Goal: Transaction & Acquisition: Book appointment/travel/reservation

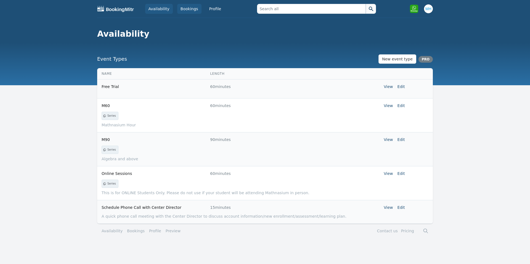
click at [188, 6] on link "Bookings" at bounding box center [189, 9] width 24 height 10
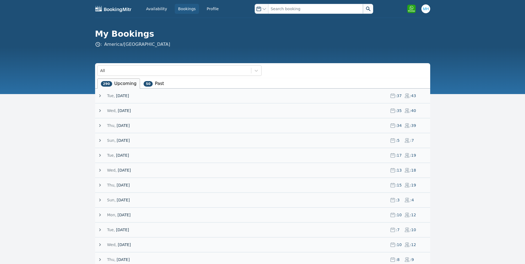
click at [129, 94] on span "26 August 25" at bounding box center [122, 96] width 13 height 6
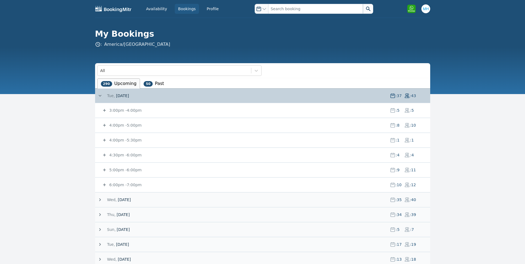
click at [137, 109] on small "3:00pm - 4:00pm" at bounding box center [124, 110] width 33 height 4
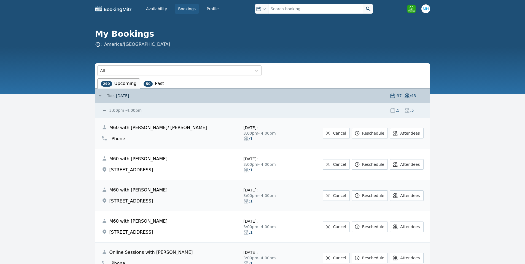
drag, startPoint x: 87, startPoint y: 146, endPoint x: 86, endPoint y: 152, distance: 5.8
click at [165, 13] on link "Availability" at bounding box center [157, 9] width 28 height 10
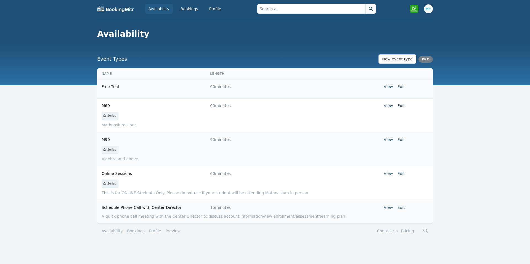
click at [402, 105] on link "Edit" at bounding box center [400, 105] width 7 height 4
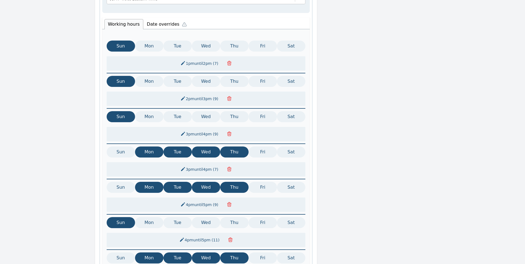
scroll to position [476, 0]
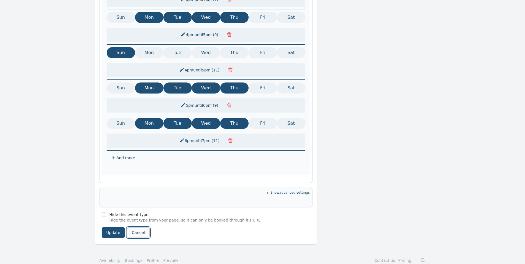
click at [130, 227] on link "Cancel" at bounding box center [138, 232] width 22 height 10
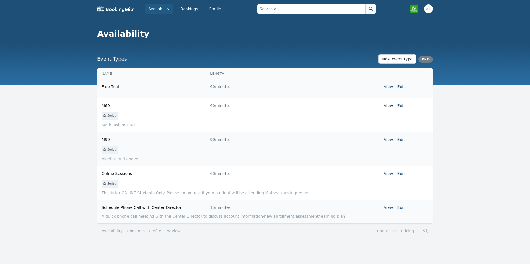
click at [392, 106] on link "View" at bounding box center [387, 105] width 9 height 4
click at [187, 10] on link "Bookings" at bounding box center [189, 9] width 24 height 10
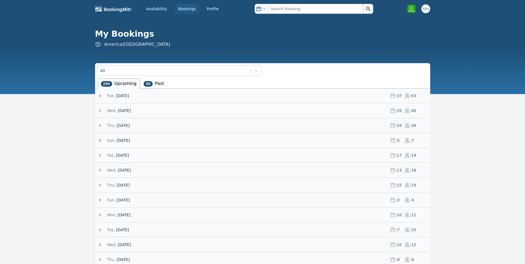
click at [130, 126] on span "28 August 25" at bounding box center [123, 126] width 13 height 6
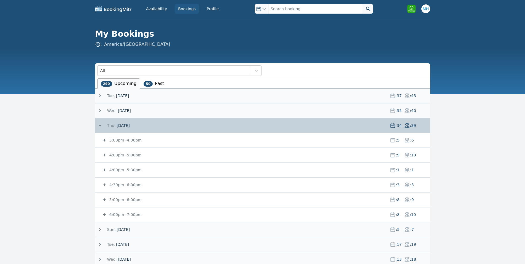
click at [103, 122] on div "Thu, 28 August 25 : 34 : 39" at bounding box center [263, 125] width 333 height 14
drag, startPoint x: 100, startPoint y: 125, endPoint x: 103, endPoint y: 108, distance: 17.5
click at [99, 125] on icon at bounding box center [100, 126] width 6 height 6
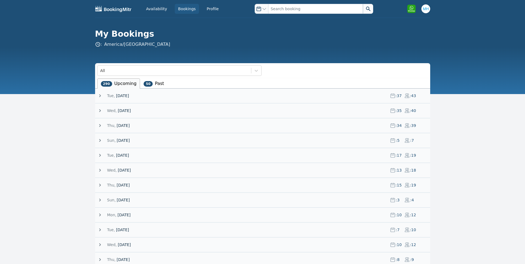
click at [104, 108] on span at bounding box center [102, 111] width 10 height 6
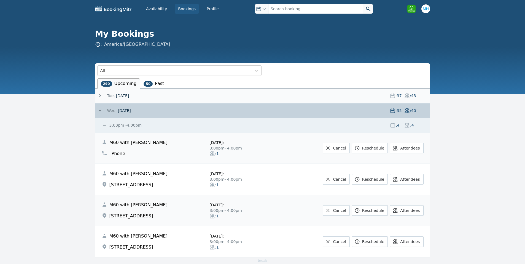
click at [102, 110] on icon at bounding box center [100, 111] width 6 height 6
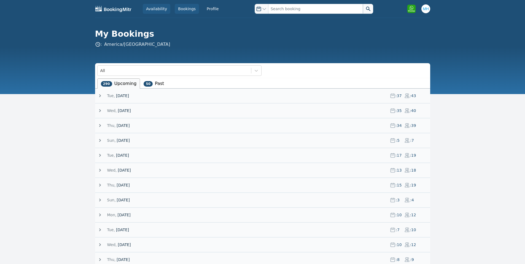
click at [168, 12] on link "Availability" at bounding box center [157, 9] width 28 height 10
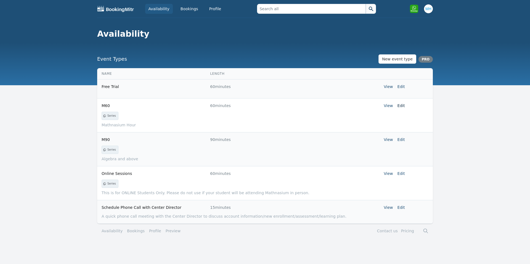
click at [398, 107] on link "Edit" at bounding box center [400, 105] width 7 height 4
click at [391, 106] on link "View" at bounding box center [387, 105] width 9 height 4
click at [404, 106] on link "Edit" at bounding box center [400, 105] width 7 height 4
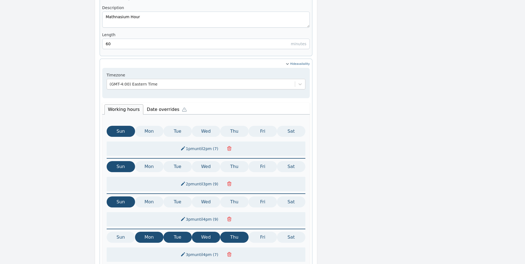
scroll to position [221, 0]
click at [163, 104] on li "Date overrides" at bounding box center [168, 109] width 50 height 12
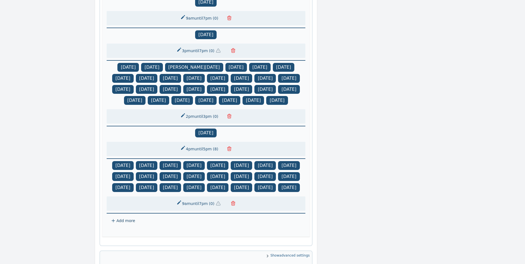
scroll to position [575, 0]
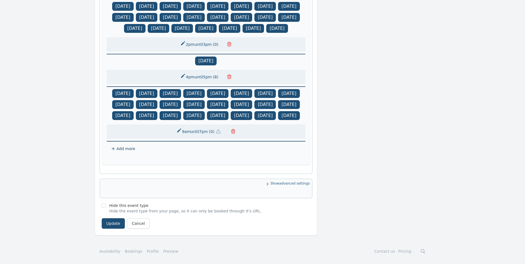
click at [281, 181] on span "Show advanced settings" at bounding box center [206, 184] width 208 height 6
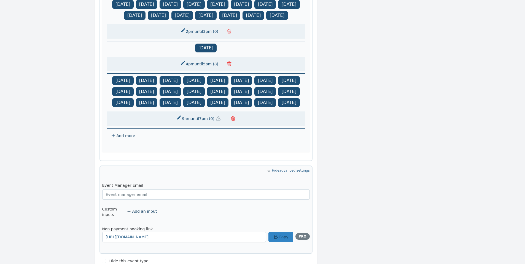
click at [281, 174] on span "Hide advanced settings" at bounding box center [206, 171] width 208 height 6
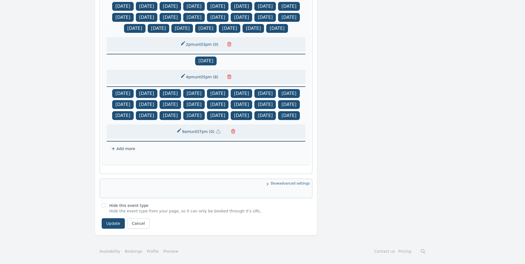
click at [281, 182] on span "Show advanced settings" at bounding box center [206, 184] width 208 height 6
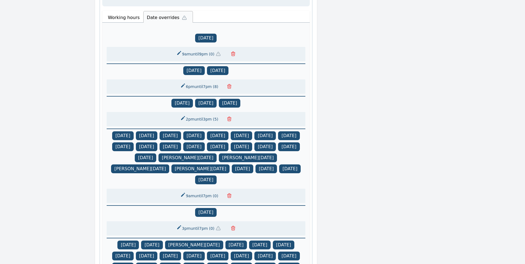
scroll to position [202, 0]
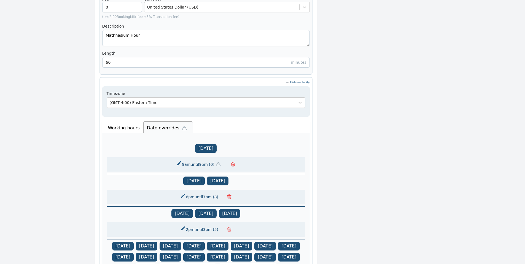
click at [128, 123] on li "Working hours" at bounding box center [124, 128] width 39 height 10
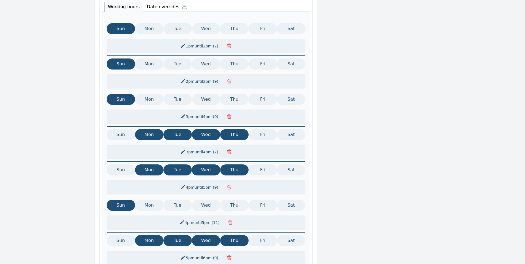
scroll to position [323, 0]
click at [202, 182] on button "4pm until 5pm ( 9 )" at bounding box center [200, 187] width 46 height 10
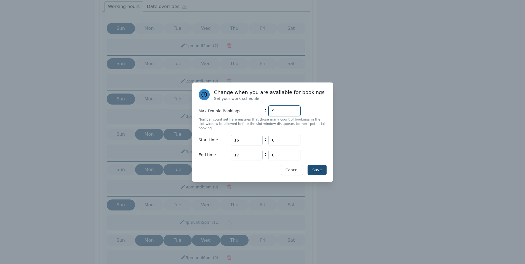
drag, startPoint x: 281, startPoint y: 116, endPoint x: 257, endPoint y: 116, distance: 24.0
click at [257, 116] on div "Max Double Bookings : 9" at bounding box center [263, 111] width 128 height 10
type input "10"
click at [313, 165] on button "Save" at bounding box center [317, 170] width 19 height 10
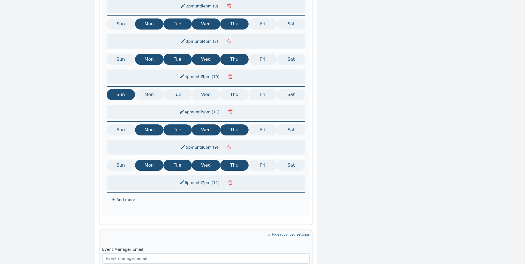
scroll to position [544, 0]
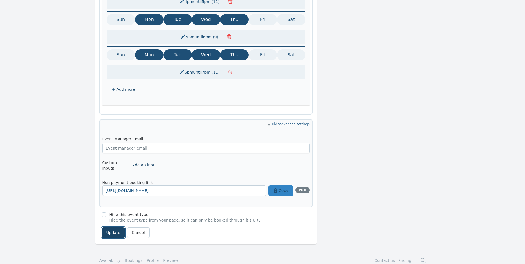
click at [109, 227] on button "Update" at bounding box center [113, 232] width 23 height 10
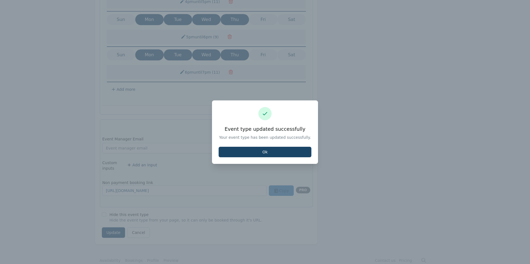
click at [296, 154] on button "Ok" at bounding box center [264, 152] width 93 height 10
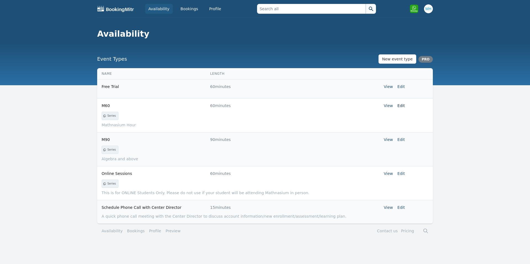
click at [399, 105] on link "Edit" at bounding box center [400, 105] width 7 height 4
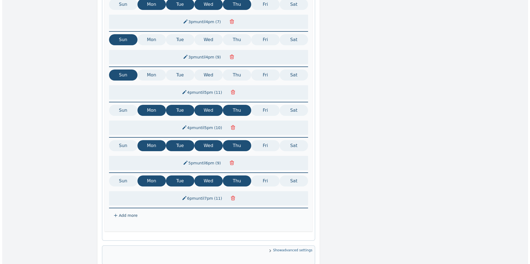
scroll to position [476, 0]
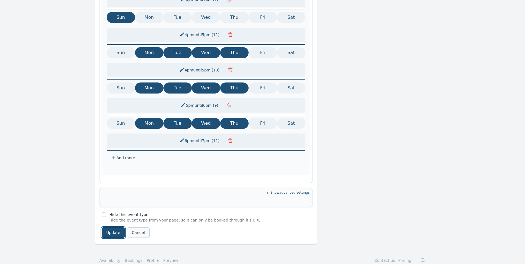
drag, startPoint x: 115, startPoint y: 225, endPoint x: 126, endPoint y: 223, distance: 11.2
click at [115, 227] on button "Update" at bounding box center [113, 232] width 23 height 10
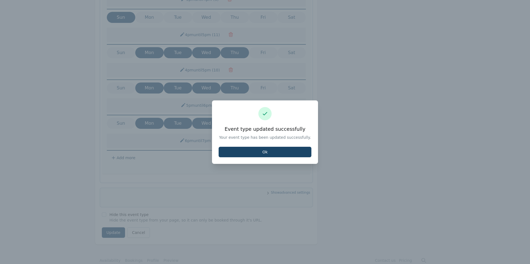
click at [286, 154] on button "Ok" at bounding box center [264, 152] width 93 height 10
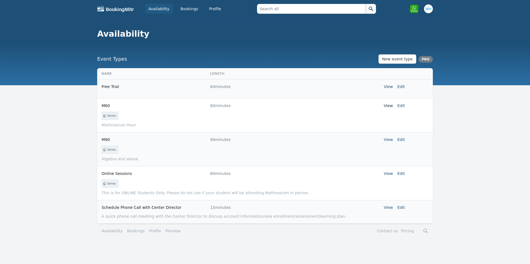
click at [388, 106] on link "View" at bounding box center [387, 105] width 9 height 4
click at [177, 9] on link "Bookings" at bounding box center [189, 9] width 24 height 10
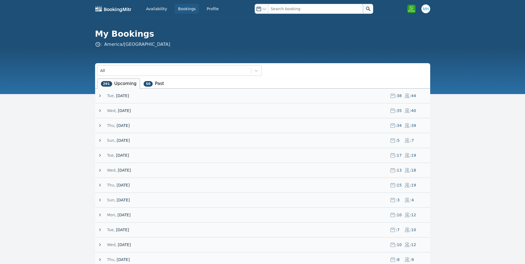
click at [124, 95] on span "26 August 25" at bounding box center [122, 96] width 13 height 6
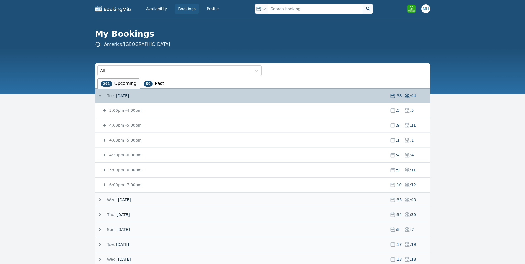
click at [134, 126] on small "4:00pm - 5:00pm" at bounding box center [124, 125] width 33 height 4
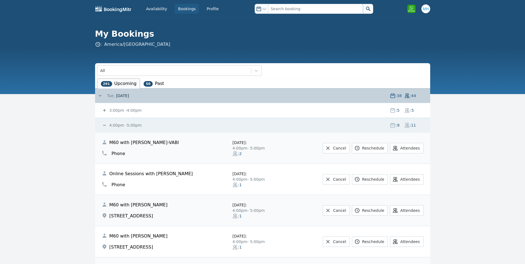
scroll to position [110, 0]
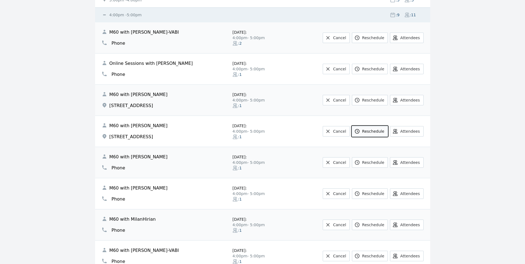
click at [373, 130] on link "Reschedule" at bounding box center [370, 131] width 36 height 10
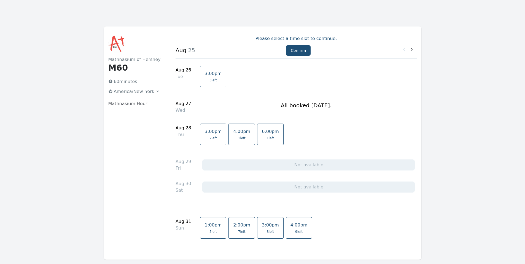
click at [239, 138] on span "1 left" at bounding box center [241, 138] width 17 height 4
click at [296, 51] on button "Confirm" at bounding box center [298, 50] width 25 height 10
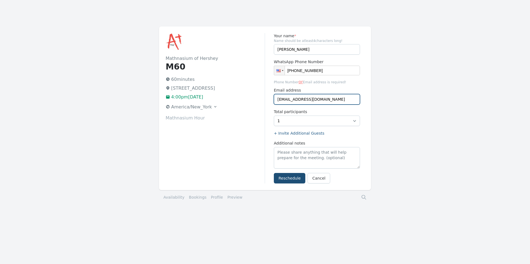
click at [346, 98] on input "bm_17176080861___@bookingmitr.com" at bounding box center [317, 99] width 86 height 10
click at [311, 175] on link "Cancel" at bounding box center [318, 178] width 22 height 10
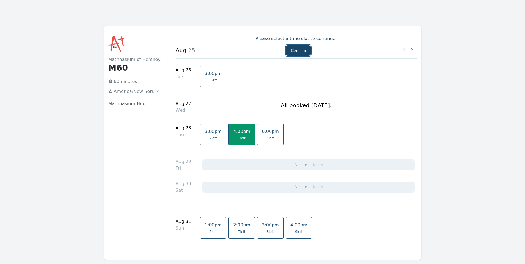
click at [289, 51] on button "Confirm" at bounding box center [298, 50] width 25 height 10
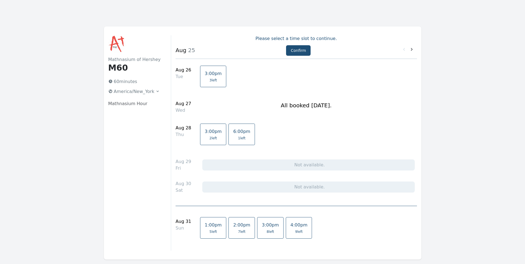
click at [215, 103] on div "All booked [DATE]." at bounding box center [306, 105] width 213 height 21
click at [214, 103] on div "All booked [DATE]." at bounding box center [306, 105] width 213 height 21
click at [225, 80] on div "3:00pm 3 left" at bounding box center [306, 79] width 213 height 26
drag, startPoint x: 228, startPoint y: 73, endPoint x: 229, endPoint y: 70, distance: 4.1
click at [228, 72] on div "3:00pm 3 left" at bounding box center [306, 79] width 213 height 26
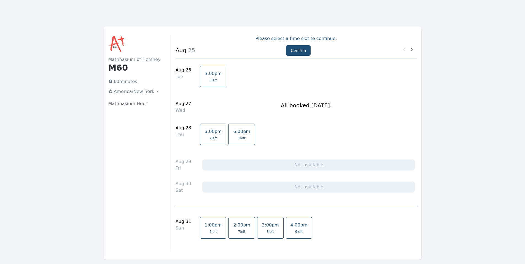
drag, startPoint x: 229, startPoint y: 70, endPoint x: 232, endPoint y: 68, distance: 3.5
click at [230, 69] on div "3:00pm 3 left" at bounding box center [306, 79] width 213 height 26
click at [238, 82] on span "1 left" at bounding box center [241, 80] width 7 height 4
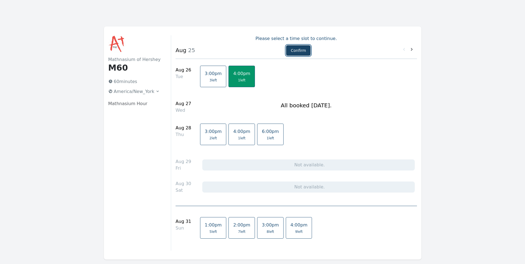
click at [297, 51] on button "Confirm" at bounding box center [298, 50] width 25 height 10
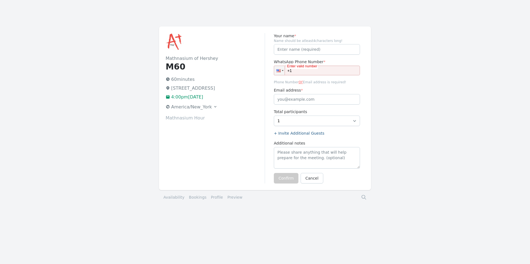
click at [301, 72] on input "+1" at bounding box center [317, 71] width 86 height 10
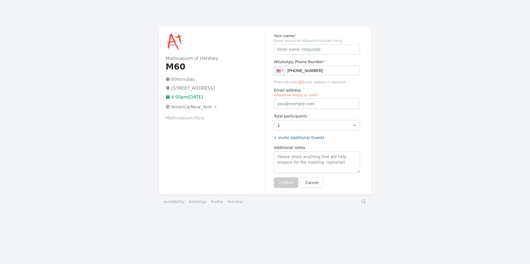
type input "[PHONE_NUMBER]"
click at [313, 49] on input "Your name *" at bounding box center [317, 49] width 86 height 10
paste input "[PERSON_NAME]"
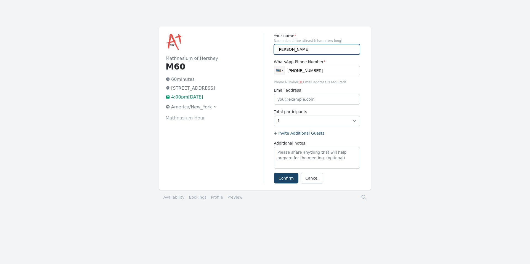
type input "[PERSON_NAME]"
click at [284, 176] on button "Confirm" at bounding box center [286, 178] width 25 height 10
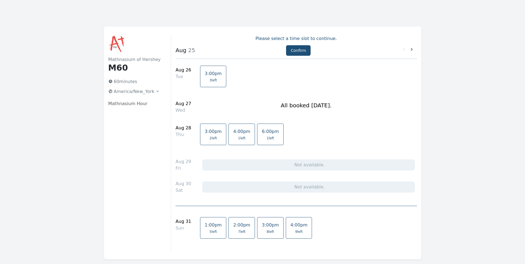
click at [233, 130] on span "4:00pm" at bounding box center [241, 131] width 17 height 5
click at [290, 46] on button "Confirm" at bounding box center [298, 50] width 25 height 10
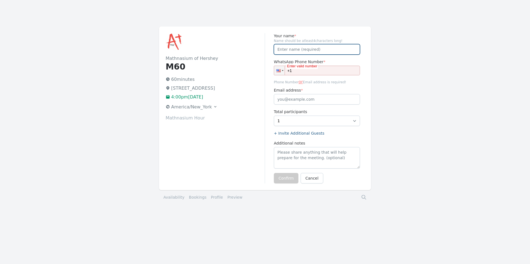
click at [305, 48] on input "Your name *" at bounding box center [317, 49] width 86 height 10
click at [295, 71] on input "+1" at bounding box center [317, 71] width 86 height 10
paste input "tel"
type input "+1"
click at [309, 47] on input "Your name *" at bounding box center [317, 49] width 86 height 10
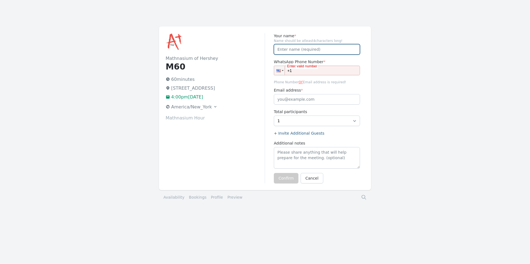
paste input "[PERSON_NAME]"
type input "[PERSON_NAME]"
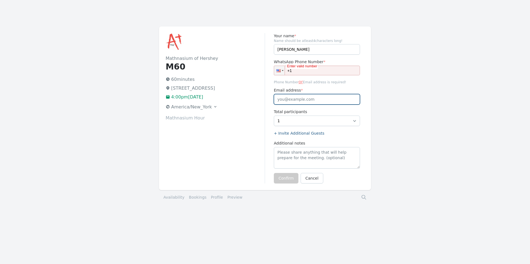
click at [299, 100] on input "Email address *" at bounding box center [317, 99] width 86 height 10
click at [313, 68] on div "Enter valid number" at bounding box center [301, 66] width 31 height 6
click at [329, 68] on input "+1" at bounding box center [317, 71] width 86 height 10
paste input "[PHONE_NUMBER]"
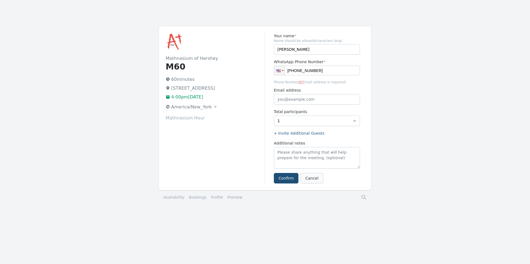
type input "[PHONE_NUMBER]"
click at [301, 175] on link "Cancel" at bounding box center [311, 178] width 22 height 10
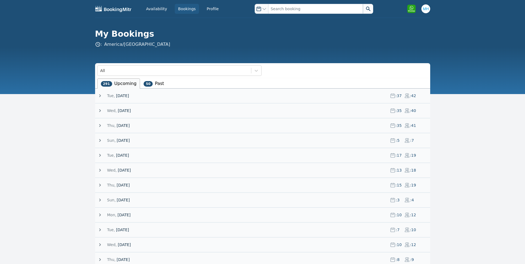
click at [127, 97] on span "26 August 25" at bounding box center [122, 96] width 13 height 6
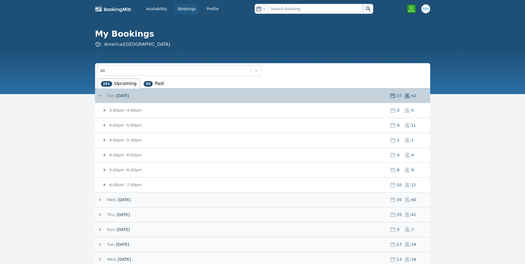
click at [122, 124] on small "4:00pm - 5:00pm" at bounding box center [124, 125] width 33 height 4
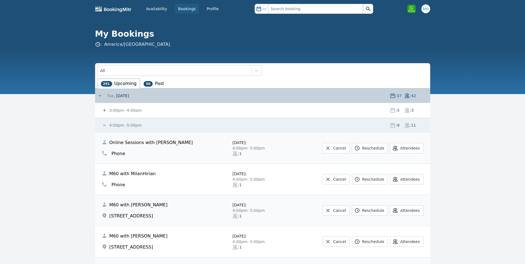
click at [125, 124] on small "4:00pm - 5:00pm" at bounding box center [124, 125] width 33 height 4
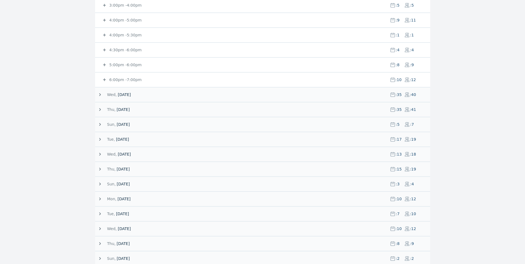
scroll to position [110, 0]
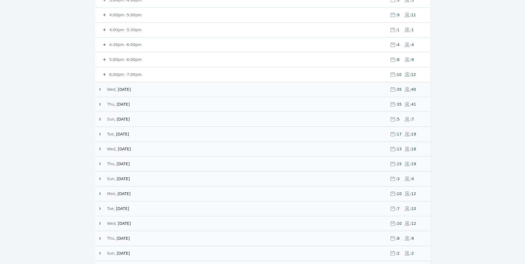
click at [129, 104] on span "28 August 25" at bounding box center [123, 105] width 13 height 6
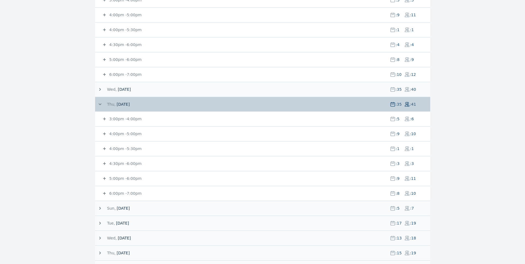
click at [124, 132] on small "4:00pm - 5:00pm" at bounding box center [124, 134] width 33 height 4
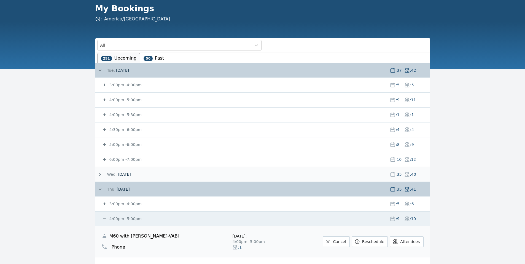
scroll to position [0, 0]
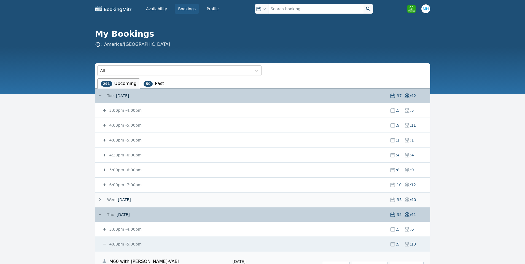
click at [185, 6] on link "Bookings" at bounding box center [187, 9] width 24 height 10
click at [132, 105] on div "3:00pm - 4:00pm : 5 : 5" at bounding box center [266, 110] width 329 height 14
click at [133, 111] on small "3:00pm - 4:00pm" at bounding box center [124, 110] width 33 height 4
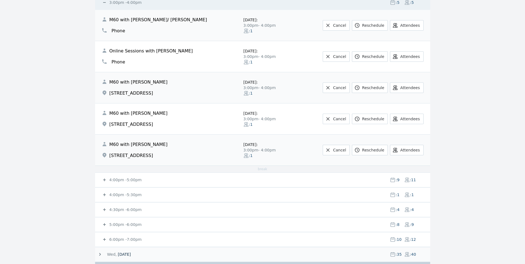
scroll to position [110, 0]
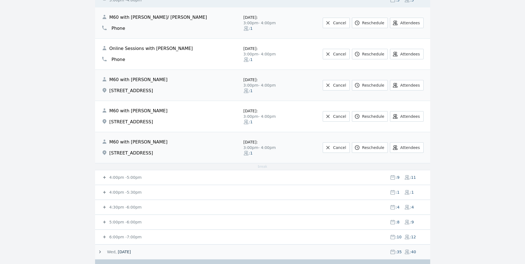
click at [121, 177] on small "4:00pm - 5:00pm" at bounding box center [124, 177] width 33 height 4
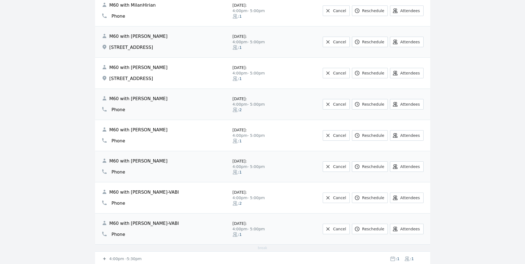
scroll to position [441, 0]
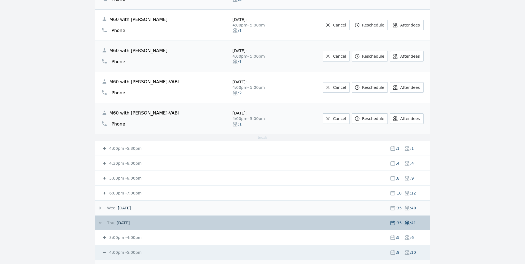
click at [131, 150] on small "4:00pm - 5:30pm" at bounding box center [124, 148] width 33 height 4
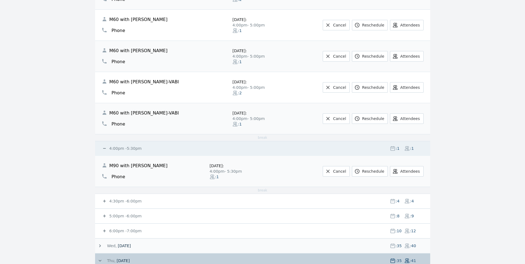
scroll to position [552, 0]
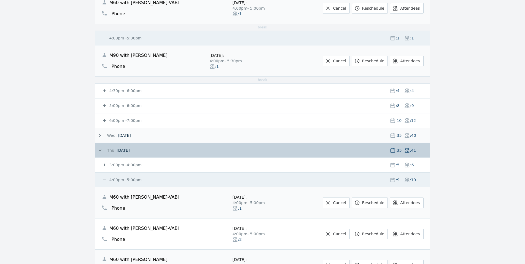
click at [126, 100] on div "5:00pm - 6:00pm : 8 : 9" at bounding box center [266, 105] width 329 height 14
drag, startPoint x: 126, startPoint y: 103, endPoint x: 123, endPoint y: 106, distance: 3.1
click at [125, 103] on small "5:00pm - 6:00pm" at bounding box center [124, 105] width 33 height 4
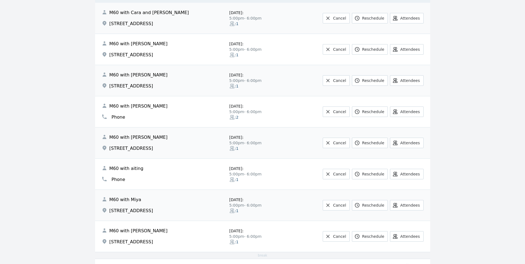
scroll to position [772, 0]
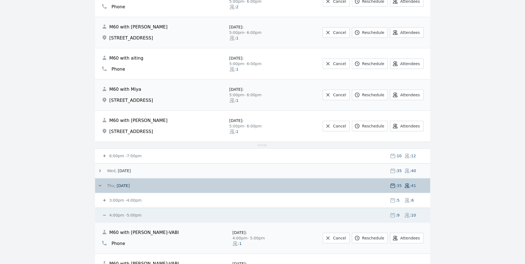
click at [120, 156] on small "6:00pm - 7:00pm" at bounding box center [124, 156] width 33 height 4
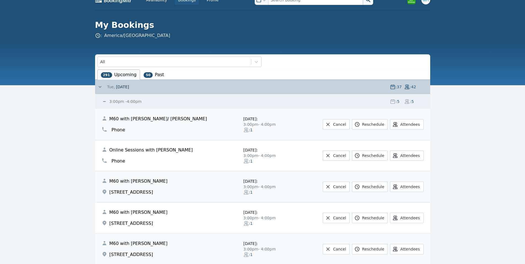
scroll to position [0, 0]
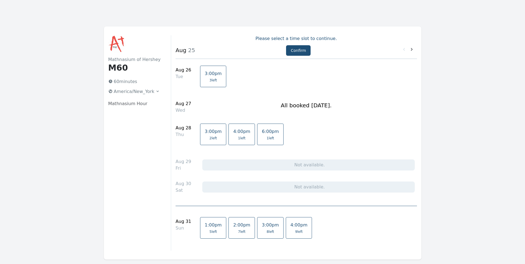
click at [238, 137] on span "1 left" at bounding box center [241, 138] width 7 height 4
click at [301, 49] on button "Confirm" at bounding box center [298, 50] width 25 height 10
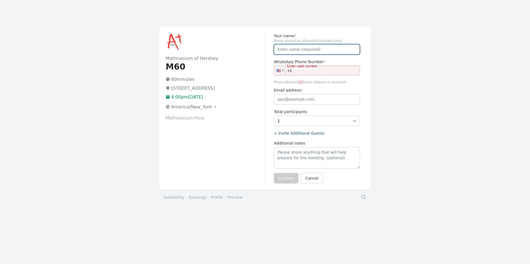
click at [329, 54] on input "Your name *" at bounding box center [317, 49] width 86 height 10
paste input "717) 608-0861"
type input "717) 608-0861"
drag, startPoint x: 324, startPoint y: 48, endPoint x: 226, endPoint y: 56, distance: 98.3
click at [227, 56] on div "Mathnasium of Hershey M60 60 minutes 759 Middletown Rd, Hummelstown, PA 17036 4…" at bounding box center [265, 108] width 212 height 164
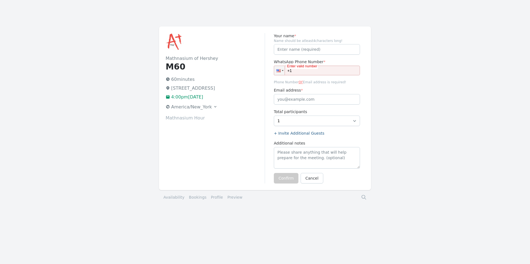
click at [296, 69] on input "+1" at bounding box center [317, 71] width 86 height 10
paste input "(717) 608-0861"
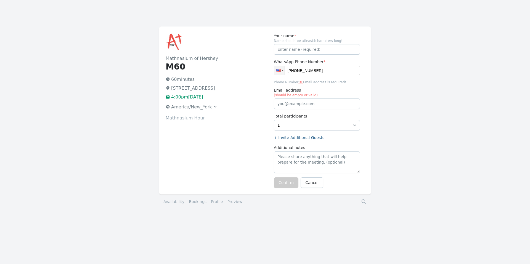
type input "+1 (717) 608-0861"
click at [295, 49] on input "Your name *" at bounding box center [317, 49] width 86 height 10
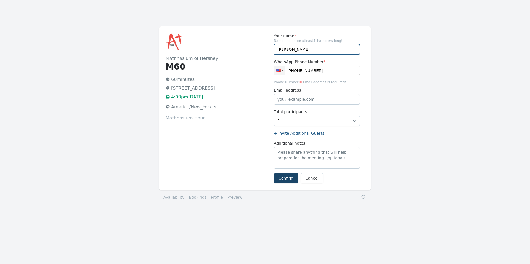
type input "Angela Holf"
click at [290, 174] on button "Confirm" at bounding box center [286, 178] width 25 height 10
